Goal: Task Accomplishment & Management: Manage account settings

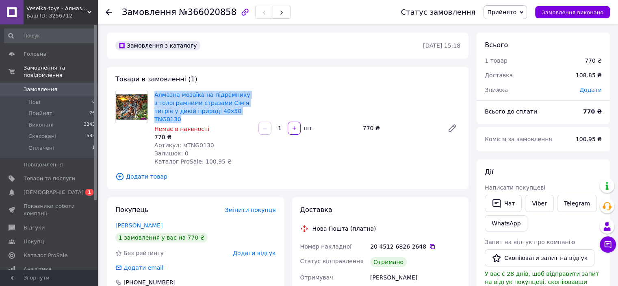
drag, startPoint x: 241, startPoint y: 112, endPoint x: 152, endPoint y: 98, distance: 90.6
click at [151, 97] on div "Алмазна мозаїка на підрамнику з голограмними стразами Сім'я тигрів у дикій прир…" at bounding box center [203, 128] width 104 height 78
copy link "Алмазна мозаїка на підрамнику з голограмними стразами Сім'я тигрів у дикій прир…"
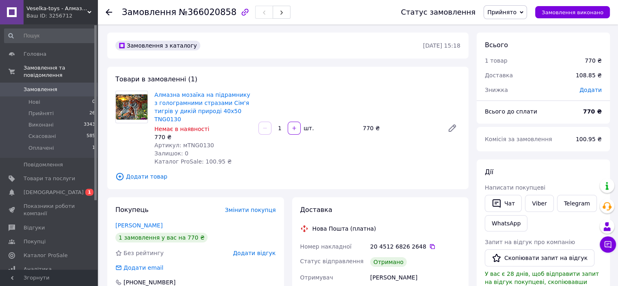
click at [108, 10] on use at bounding box center [109, 12] width 7 height 7
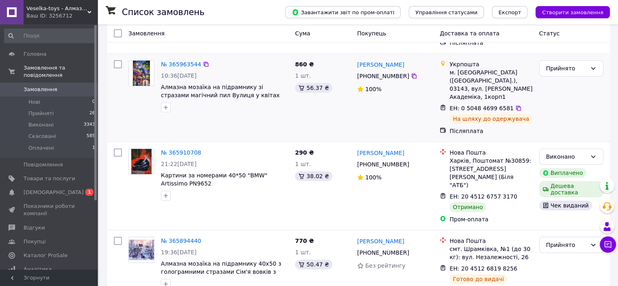
scroll to position [163, 0]
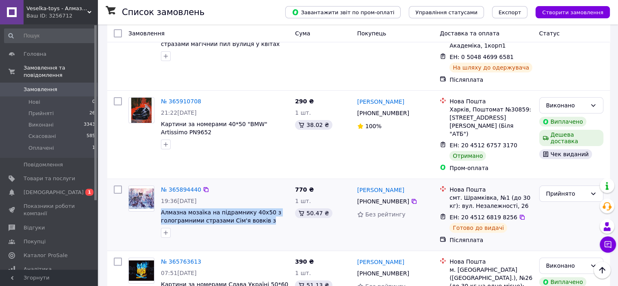
drag, startPoint x: 268, startPoint y: 198, endPoint x: 159, endPoint y: 182, distance: 111.0
click at [159, 182] on div "№ 365894440 19:36[DATE] Алмазна мозаїка на підрамнику 40х50 з голограмними стра…" at bounding box center [225, 211] width 134 height 59
copy span "Алмазна мозаїка на підрамнику 40х50 з голограмними стразами Сім'я вовків з"
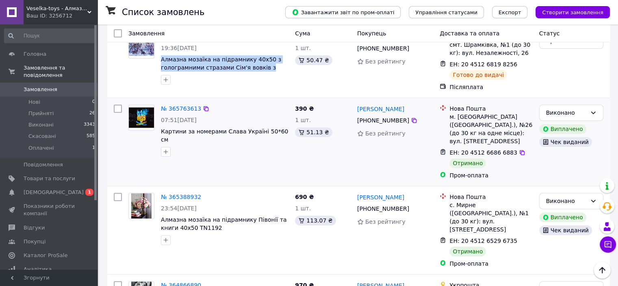
scroll to position [325, 0]
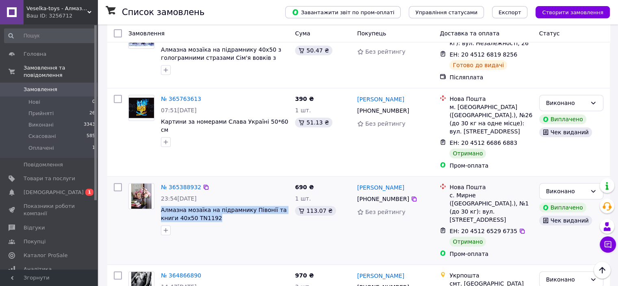
drag, startPoint x: 199, startPoint y: 189, endPoint x: 158, endPoint y: 182, distance: 41.3
click at [158, 182] on div "№ 365388932 23:54[DATE] Алмазна мозаїка на підрамнику Півонії та книги 40х50 TN…" at bounding box center [225, 209] width 134 height 59
copy span "Алмазна мозаїка на підрамнику Півонії та книги 40х50 TN1192"
